Goal: Transaction & Acquisition: Purchase product/service

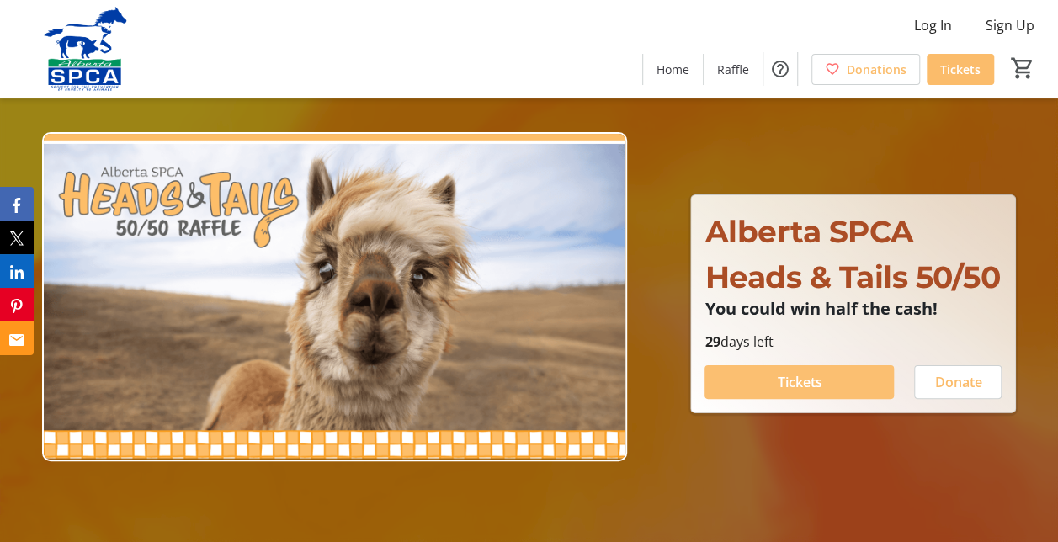
click at [819, 392] on span "Tickets" at bounding box center [799, 382] width 45 height 20
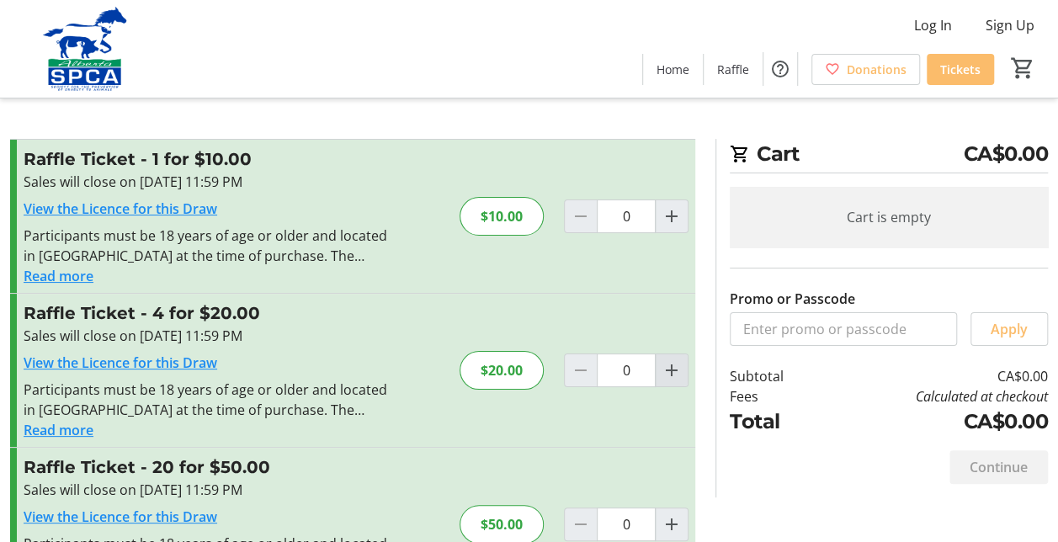
click at [670, 371] on mat-icon "Increment by one" at bounding box center [671, 370] width 20 height 20
type input "1"
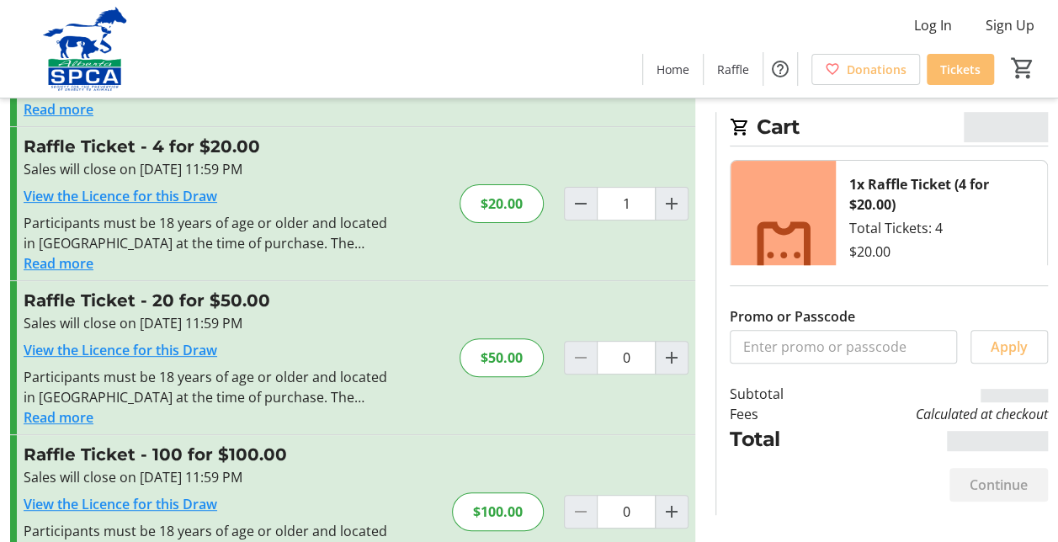
scroll to position [232, 0]
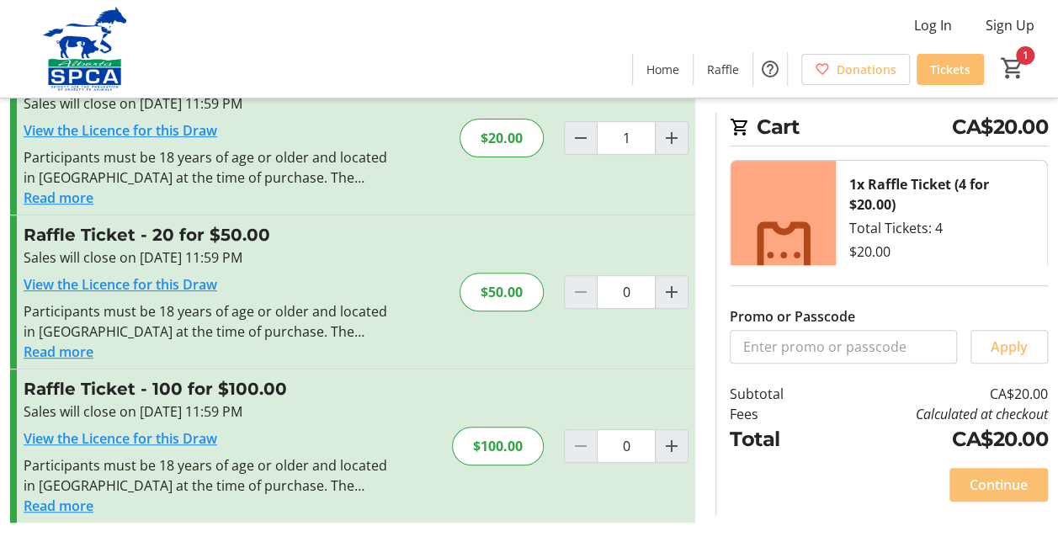
click at [1000, 480] on span "Continue" at bounding box center [998, 484] width 58 height 20
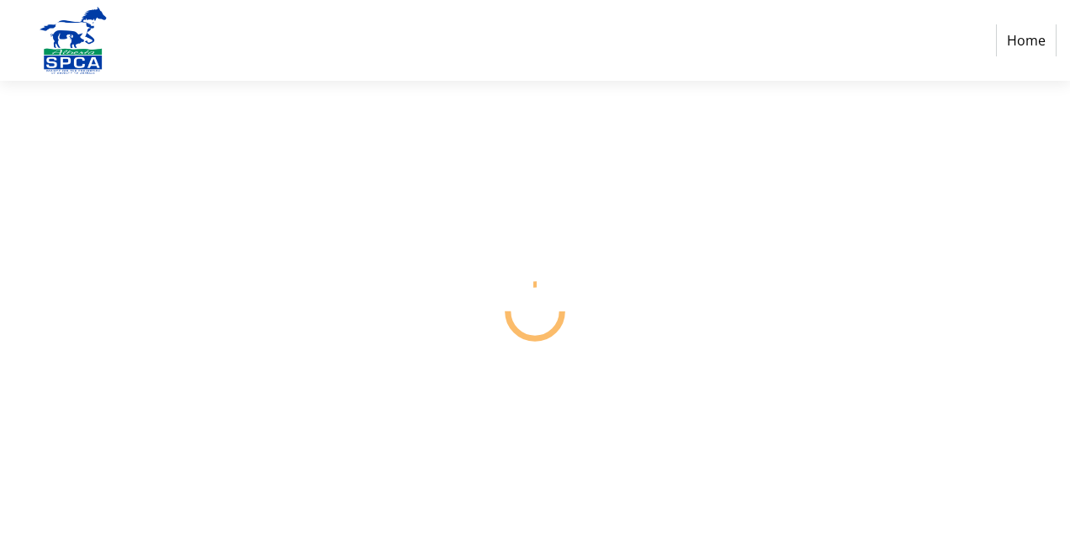
select select "CA"
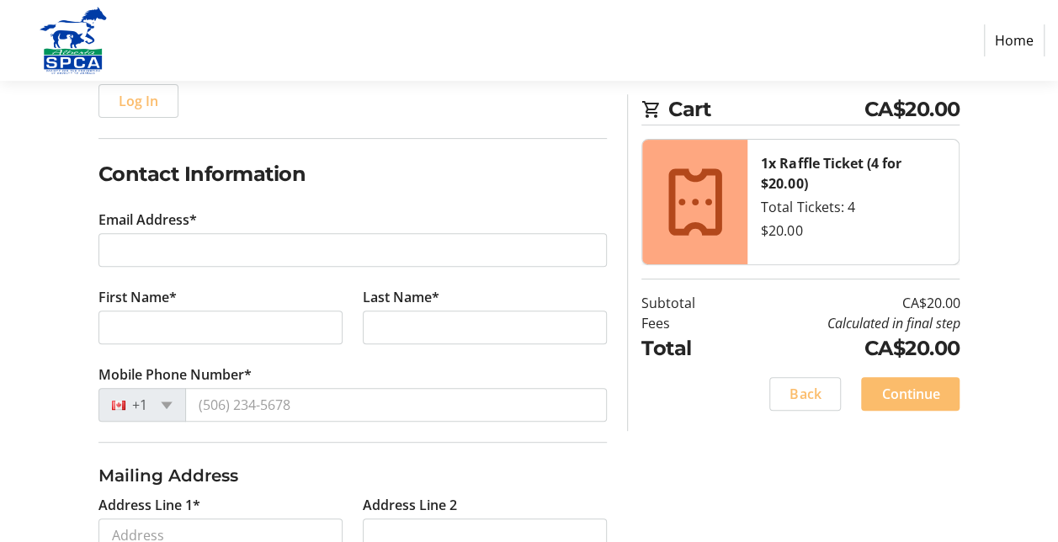
scroll to position [252, 0]
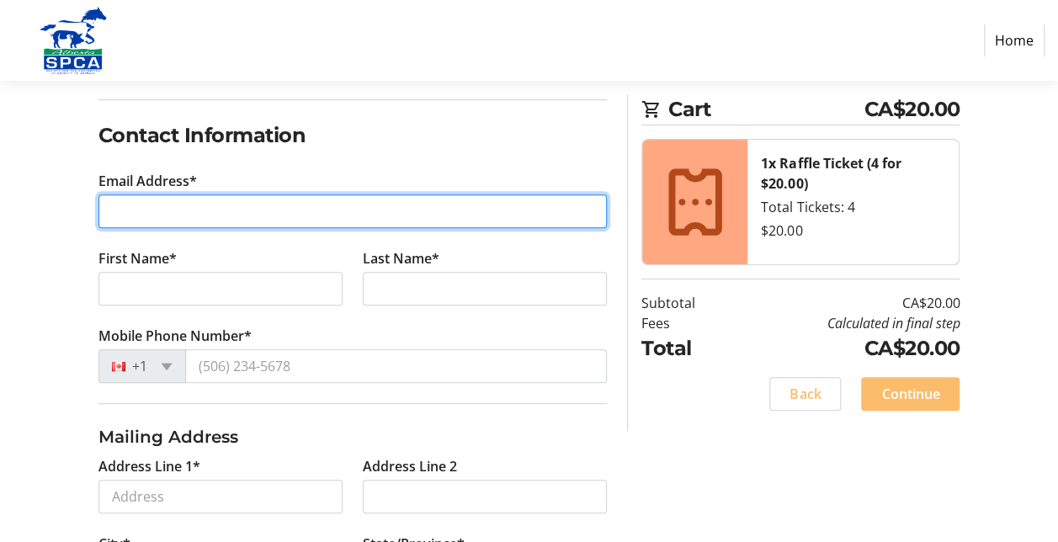
click at [173, 209] on input "Email Address*" at bounding box center [352, 211] width 509 height 34
type input "[EMAIL_ADDRESS][DOMAIN_NAME]"
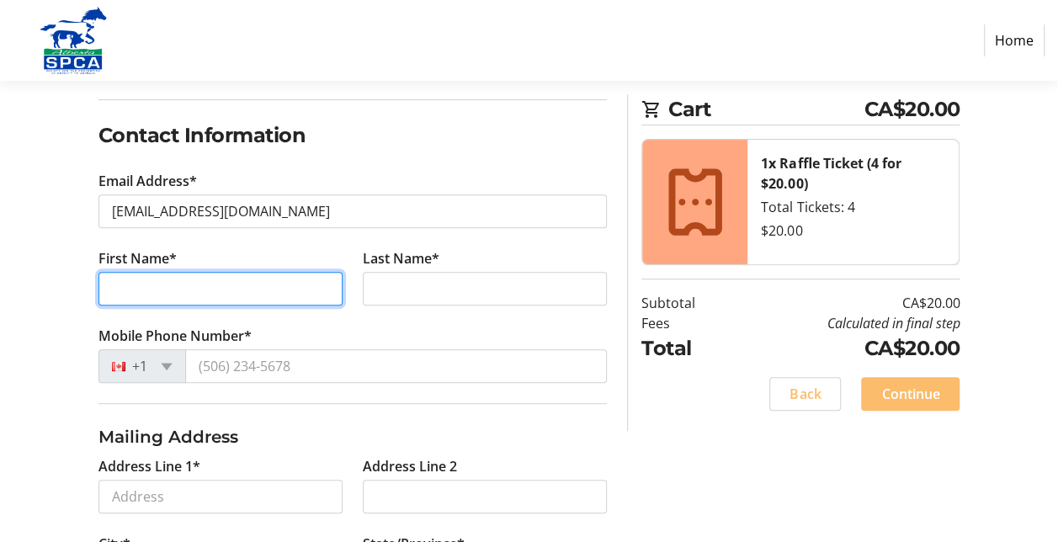
type input "[PERSON_NAME]"
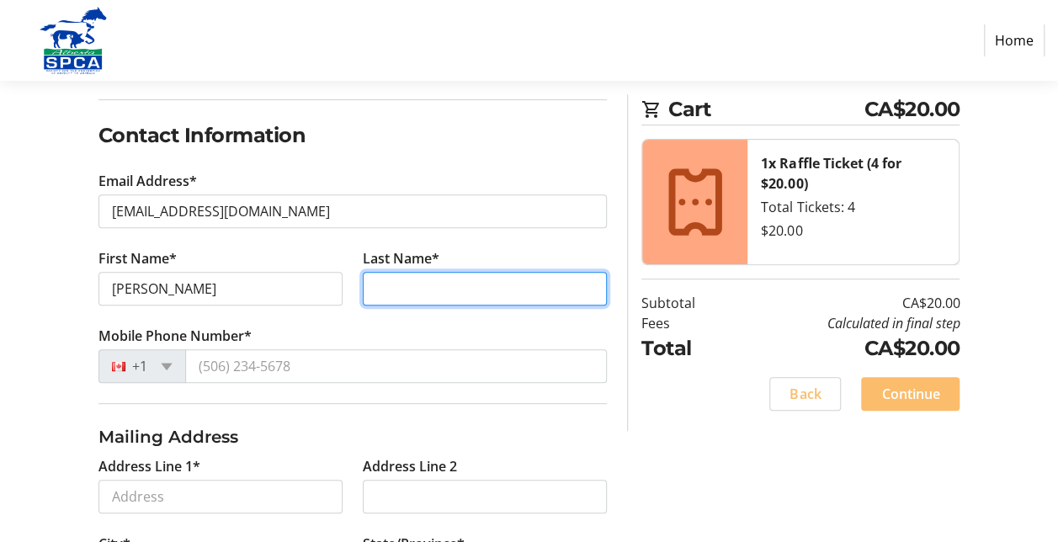
type input "[PERSON_NAME]"
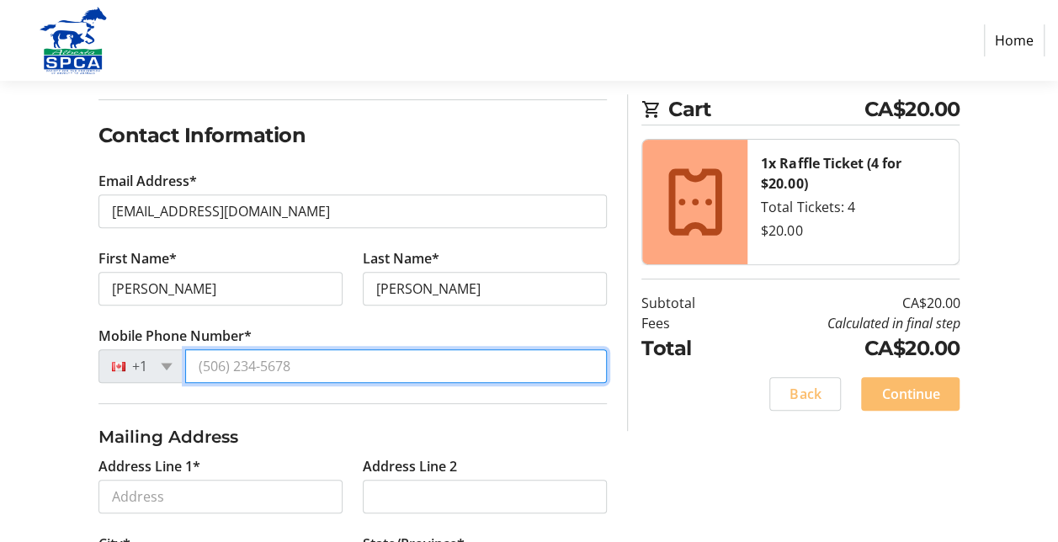
type input "[PHONE_NUMBER]"
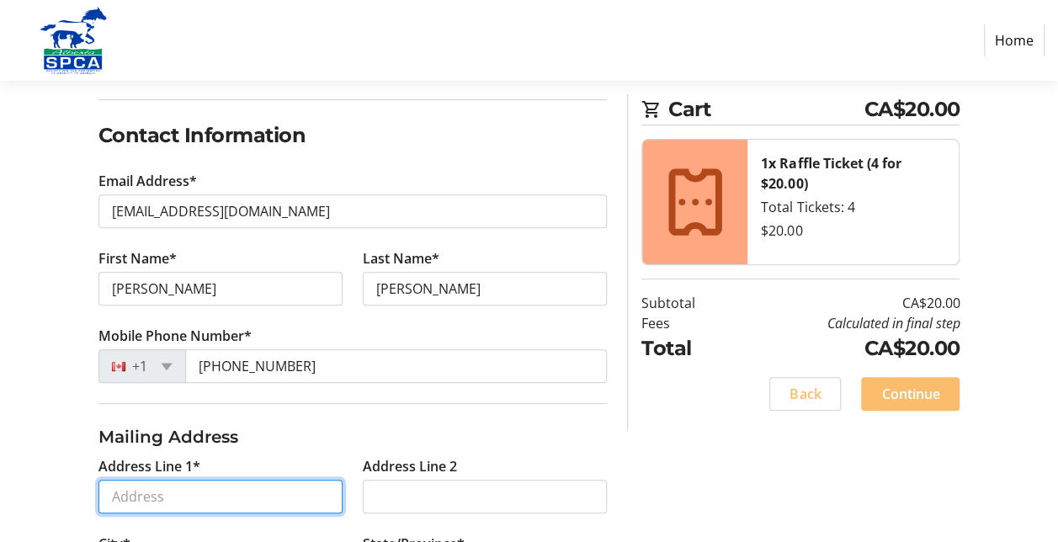
type input "707-10303 [STREET_ADDRESS]"
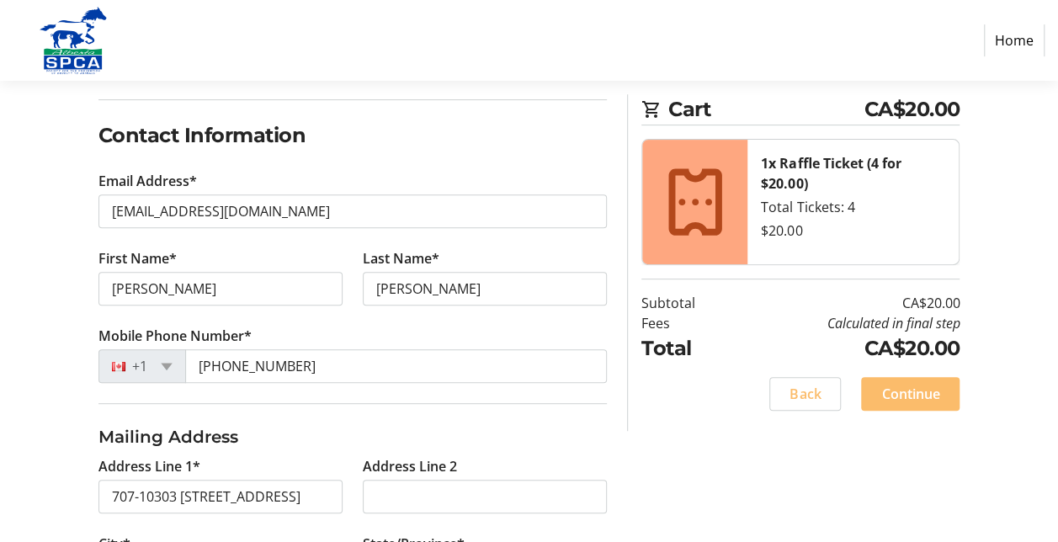
type input "[GEOGRAPHIC_DATA]"
select select "AB"
type input "T5K 0C6"
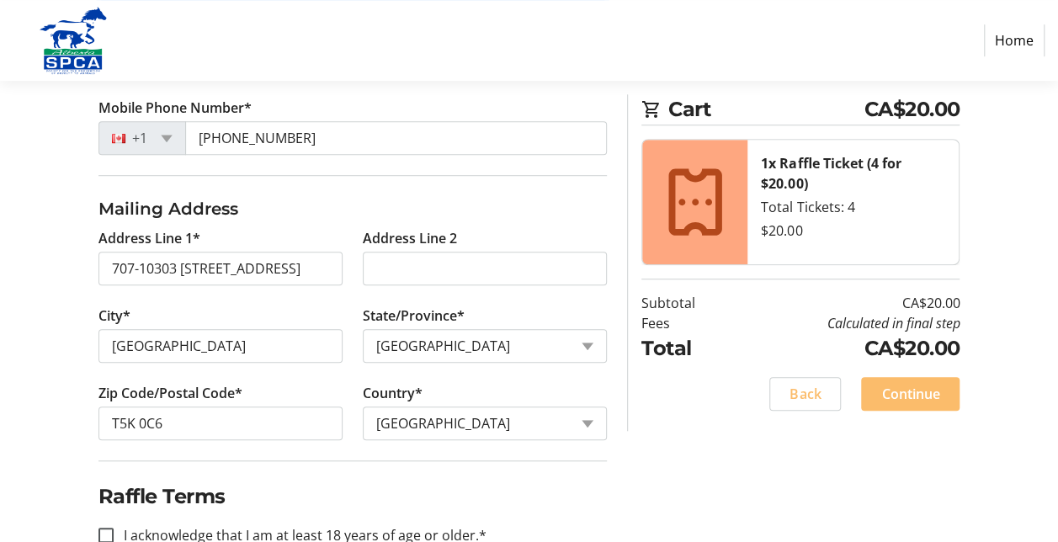
scroll to position [520, 0]
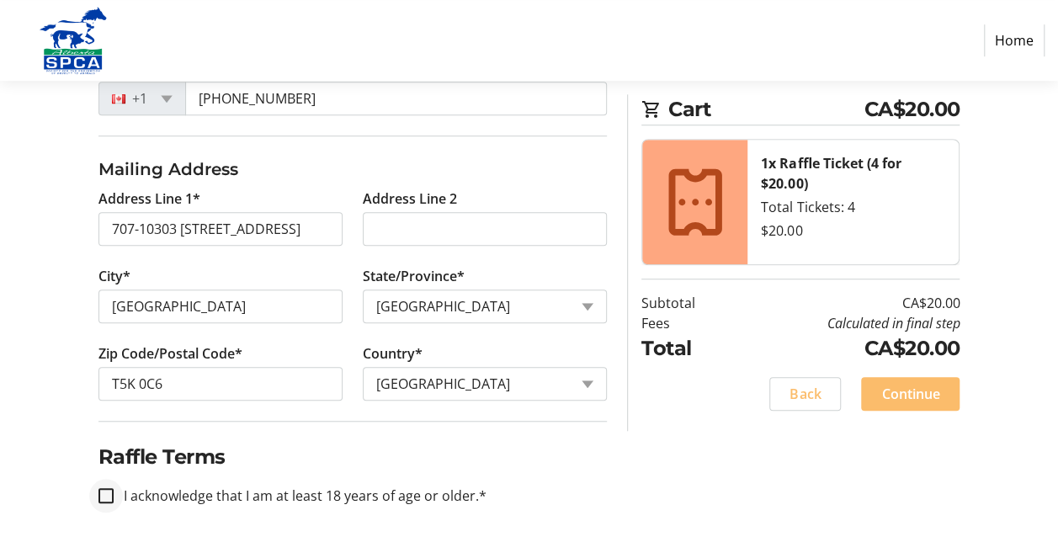
click at [115, 491] on div at bounding box center [106, 495] width 40 height 40
checkbox input "true"
click at [936, 395] on span "Continue" at bounding box center [910, 394] width 58 height 20
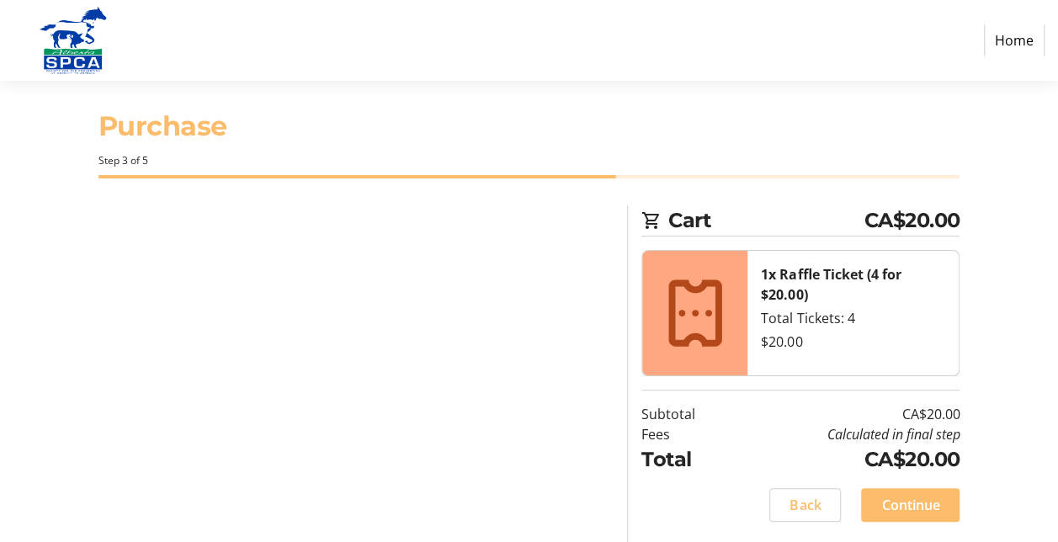
scroll to position [9, 0]
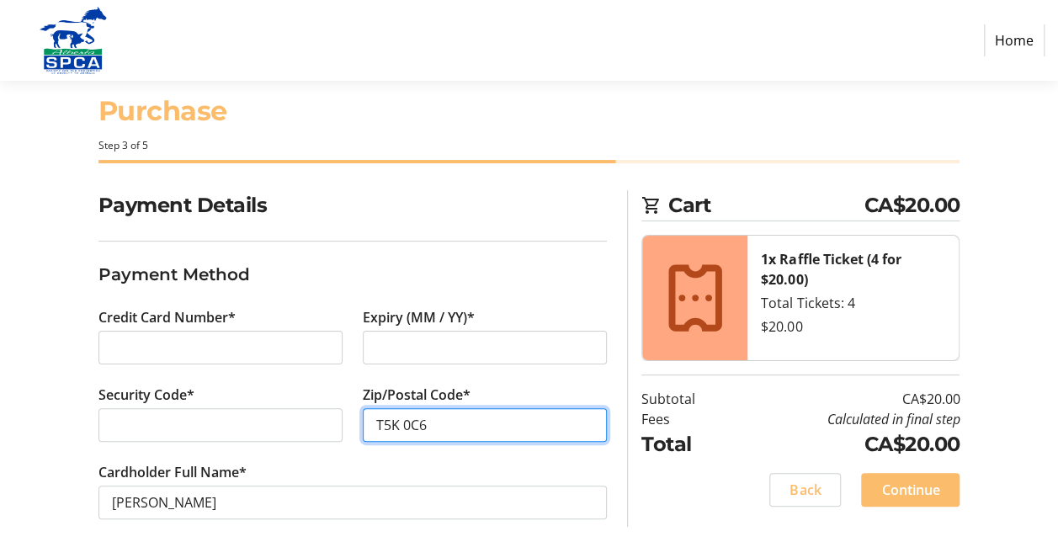
scroll to position [45, 0]
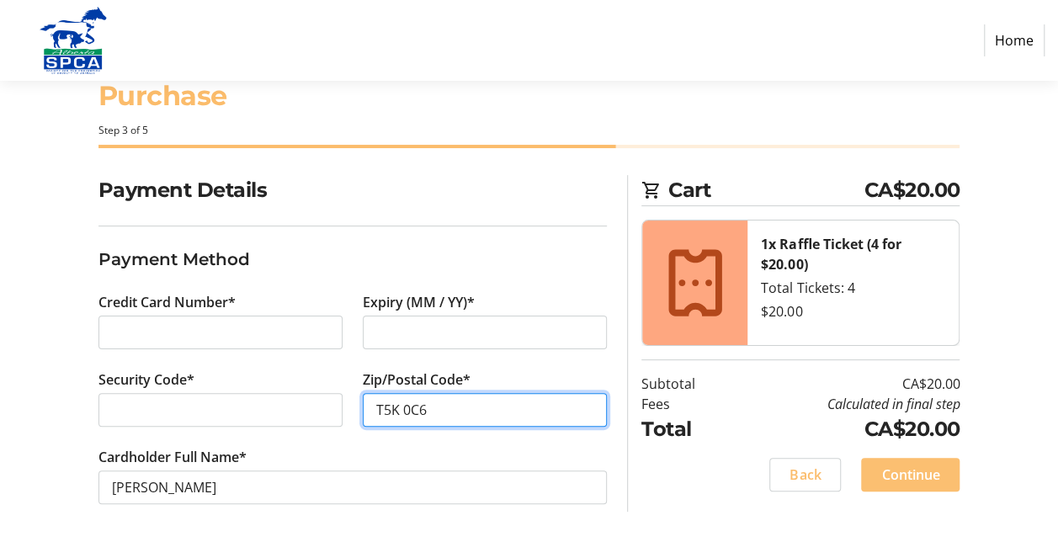
type input "T5K 0C6"
click at [923, 471] on span "Continue" at bounding box center [910, 474] width 58 height 20
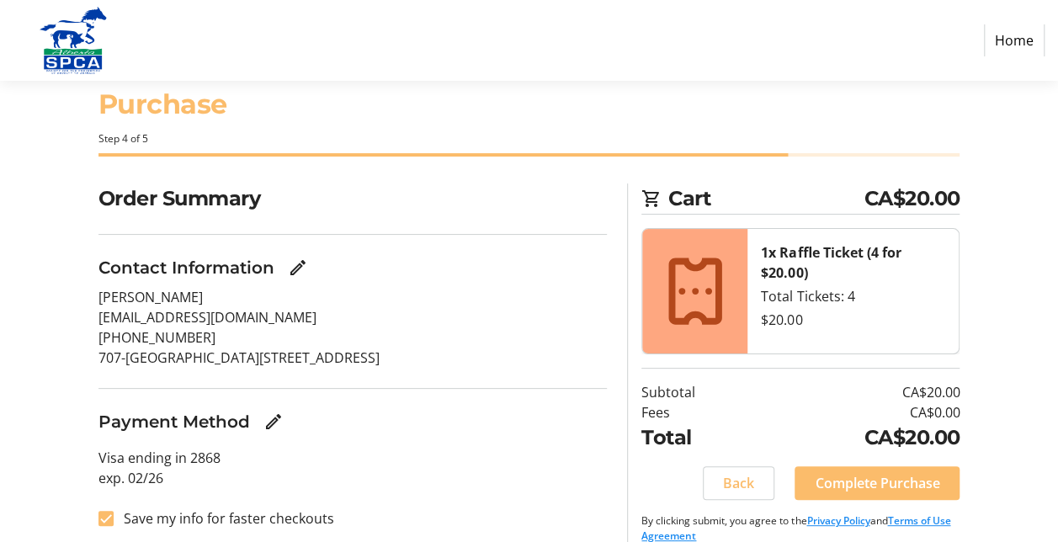
scroll to position [57, 0]
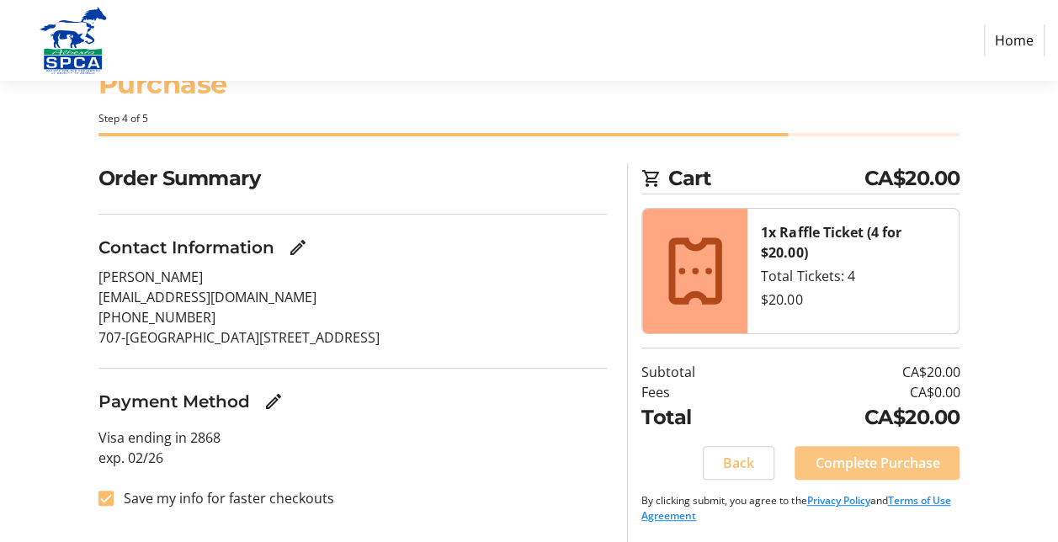
click at [877, 461] on span "Complete Purchase" at bounding box center [876, 463] width 125 height 20
